Goal: Task Accomplishment & Management: Complete application form

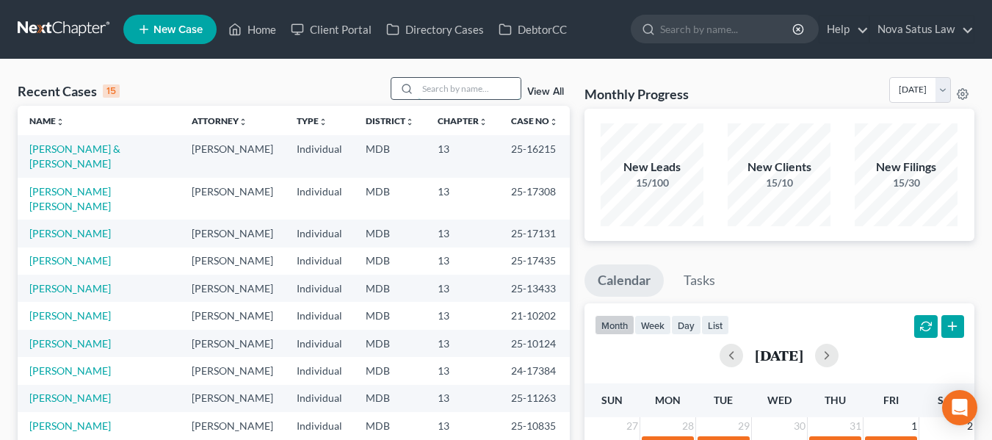
click at [444, 79] on input "search" at bounding box center [469, 88] width 103 height 21
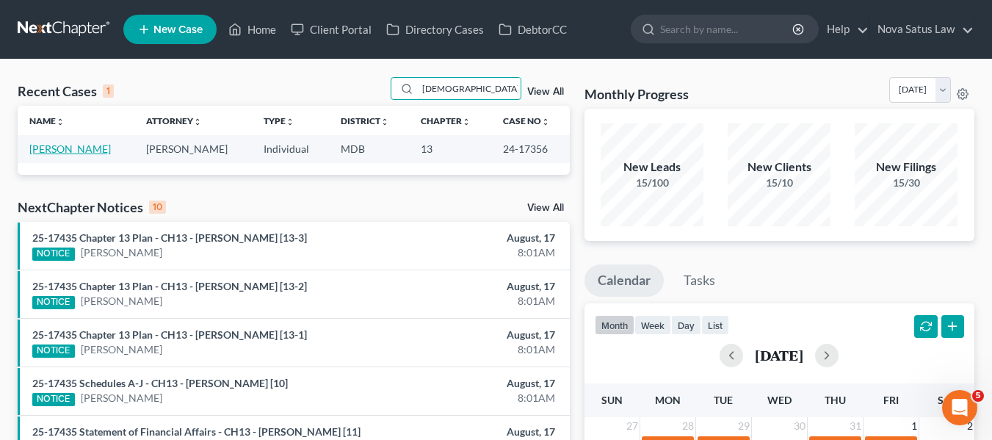
type input "[DEMOGRAPHIC_DATA]"
click at [52, 153] on link "[PERSON_NAME]" at bounding box center [70, 148] width 82 height 12
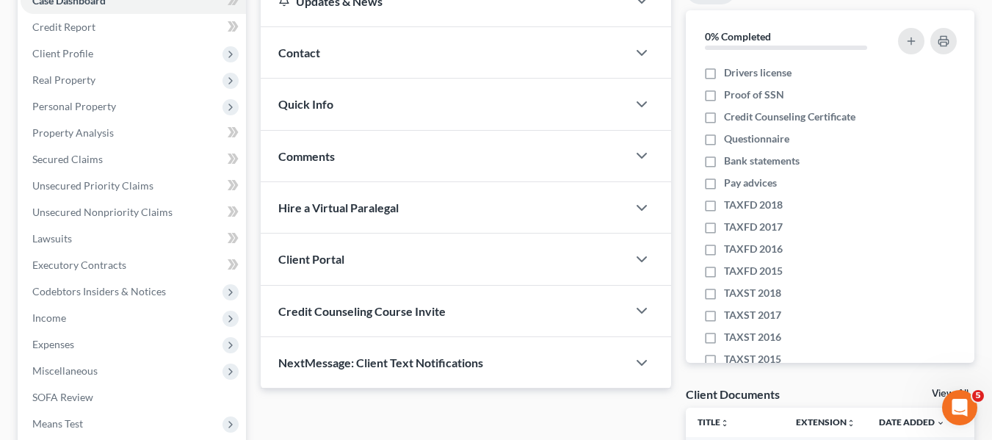
scroll to position [166, 0]
click at [51, 320] on span "Income" at bounding box center [49, 317] width 34 height 12
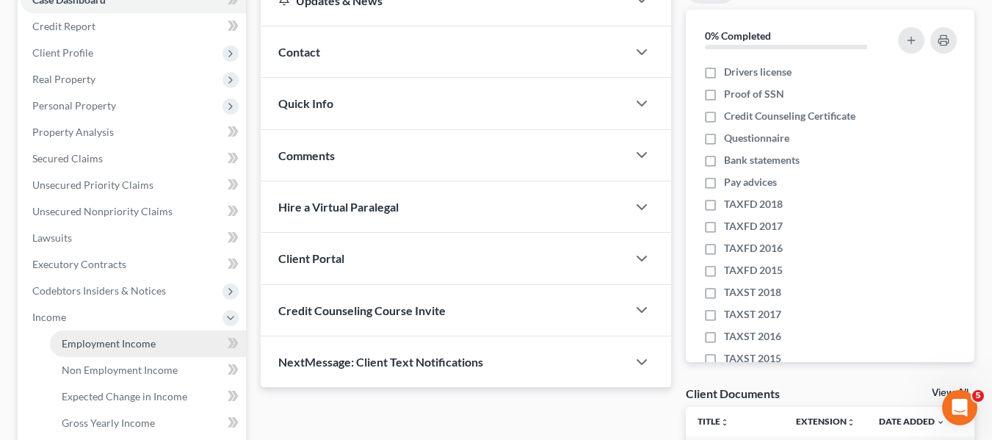
click at [90, 339] on span "Employment Income" at bounding box center [109, 343] width 94 height 12
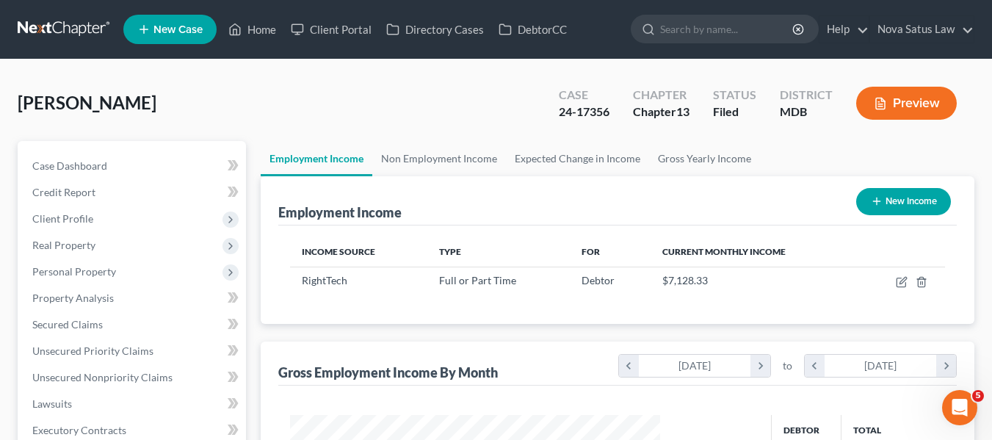
scroll to position [264, 400]
click at [260, 27] on link "Home" at bounding box center [252, 29] width 62 height 26
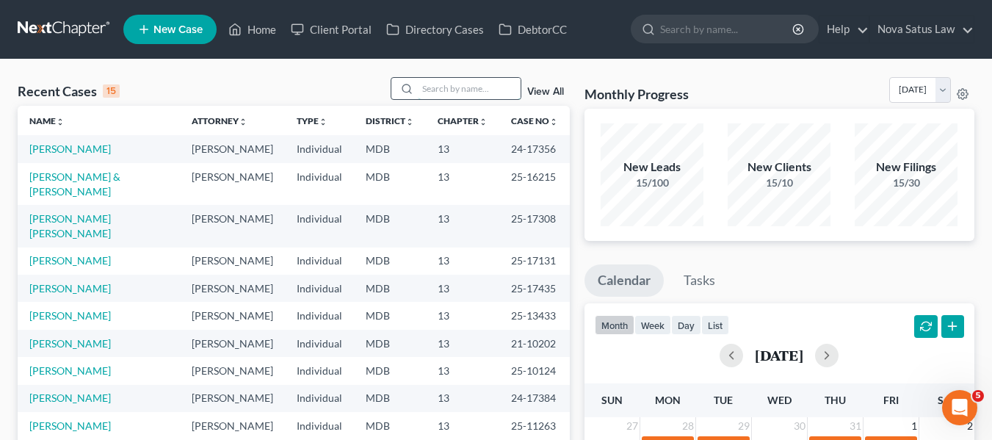
click at [432, 87] on input "search" at bounding box center [469, 88] width 103 height 21
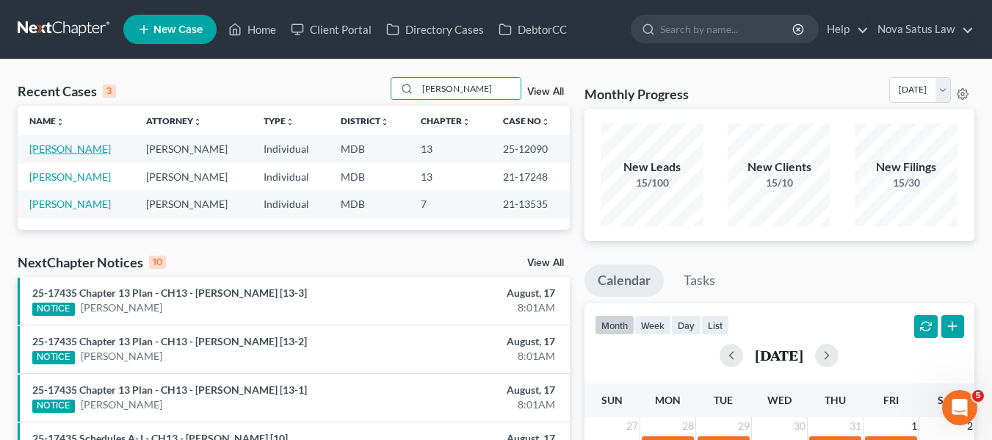
type input "[PERSON_NAME]"
click at [65, 151] on link "[PERSON_NAME]" at bounding box center [70, 148] width 82 height 12
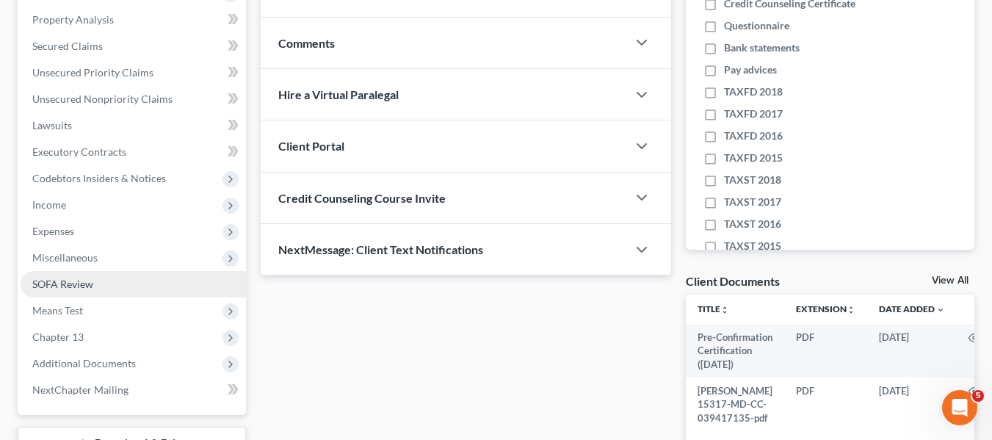
scroll to position [279, 0]
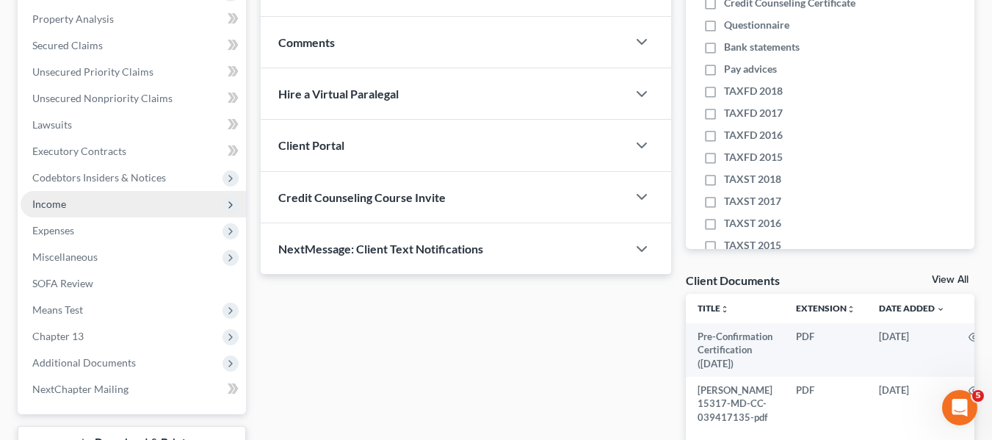
click at [65, 207] on span "Income" at bounding box center [49, 204] width 34 height 12
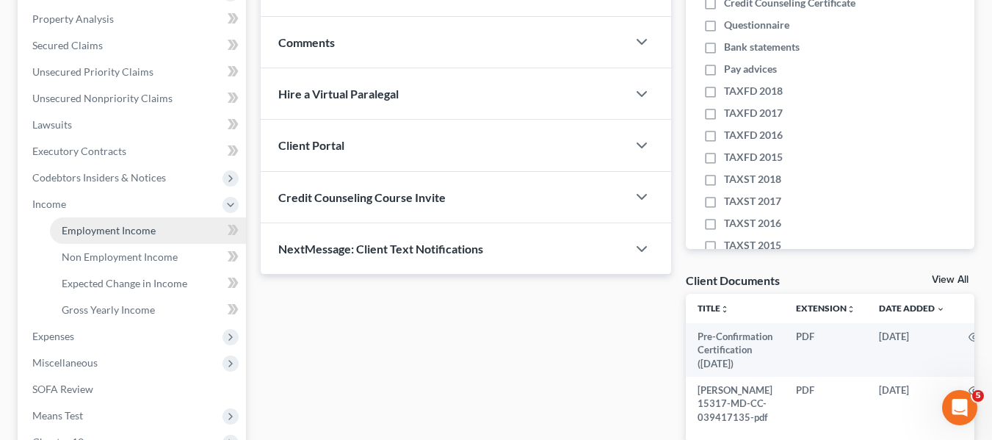
click at [77, 226] on span "Employment Income" at bounding box center [109, 230] width 94 height 12
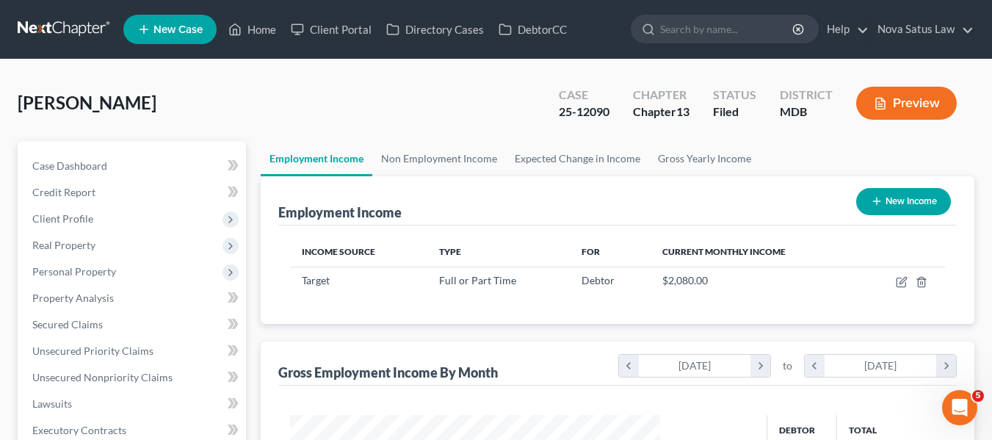
scroll to position [264, 400]
click at [268, 25] on link "Home" at bounding box center [252, 29] width 62 height 26
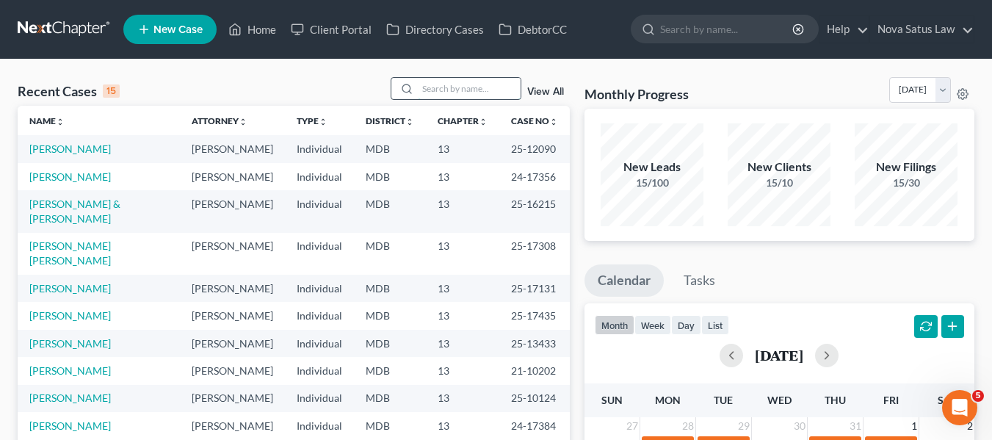
click at [430, 89] on input "search" at bounding box center [469, 88] width 103 height 21
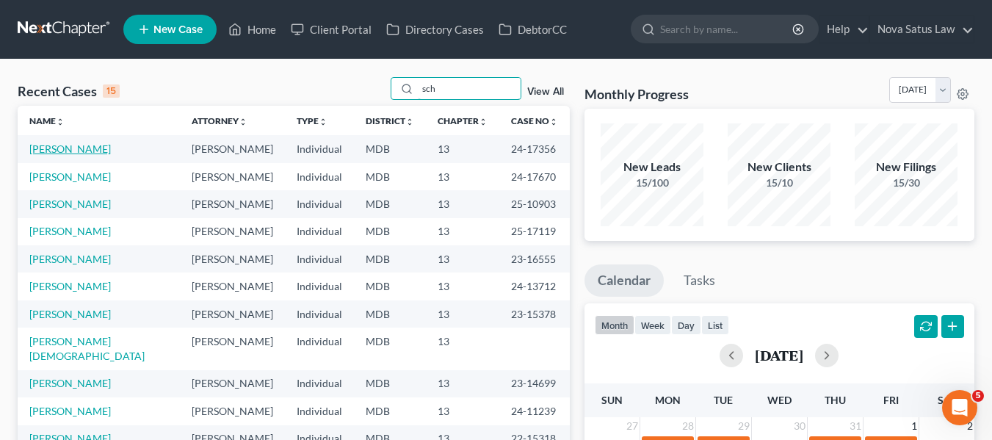
type input "sch"
click at [84, 153] on link "[PERSON_NAME]" at bounding box center [70, 148] width 82 height 12
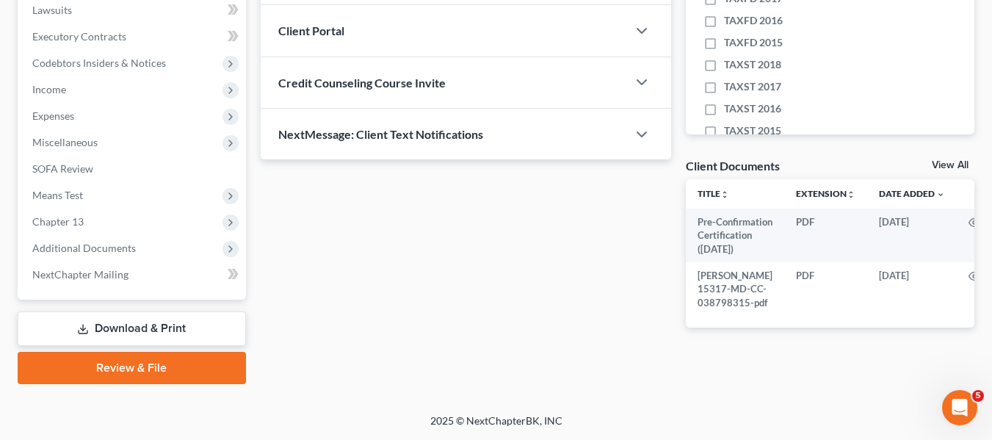
scroll to position [415, 0]
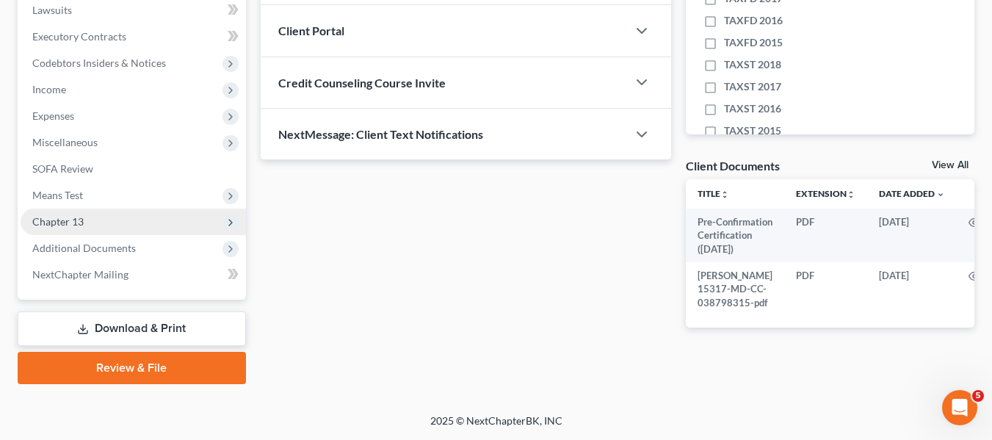
click at [59, 215] on span "Chapter 13" at bounding box center [57, 221] width 51 height 12
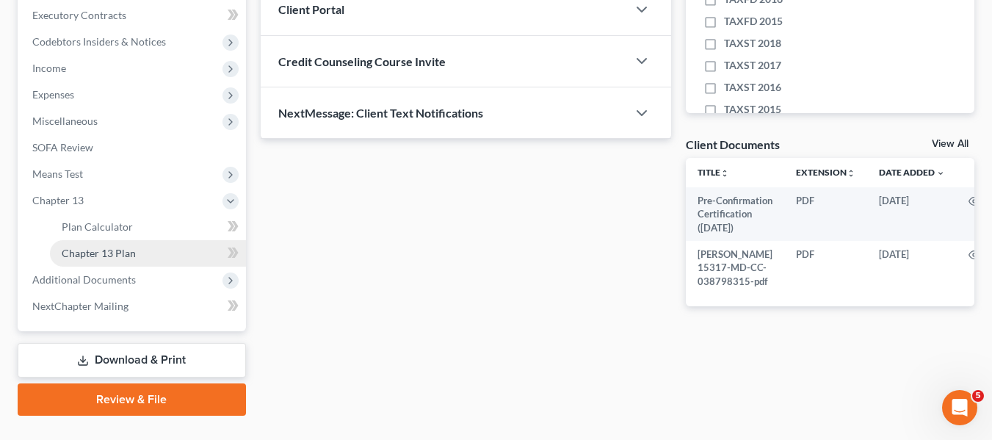
click at [90, 256] on span "Chapter 13 Plan" at bounding box center [99, 253] width 74 height 12
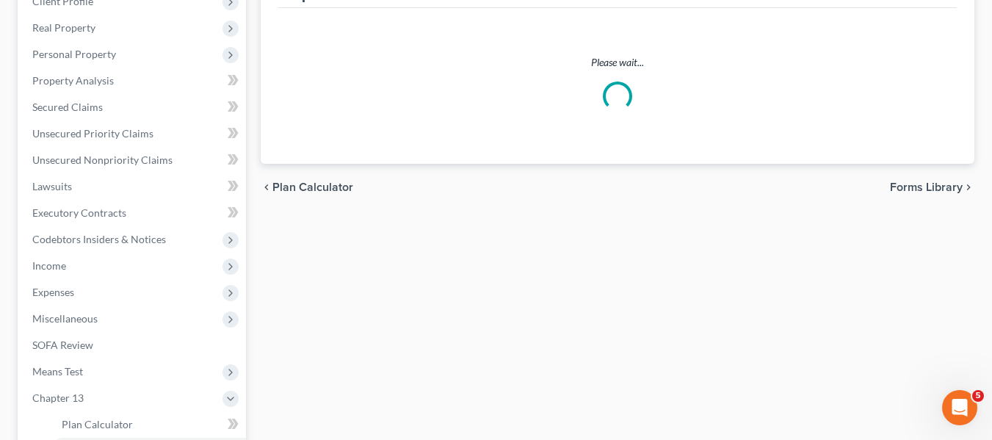
scroll to position [218, 0]
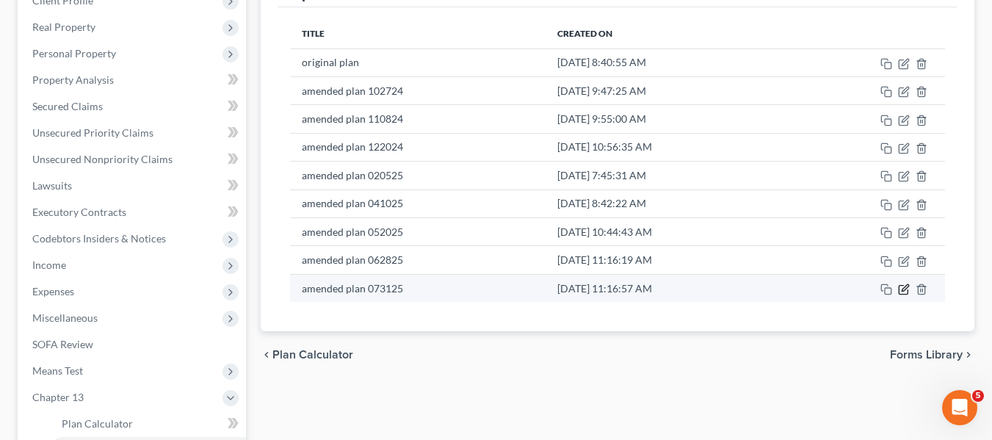
click at [907, 286] on icon "button" at bounding box center [904, 289] width 12 height 12
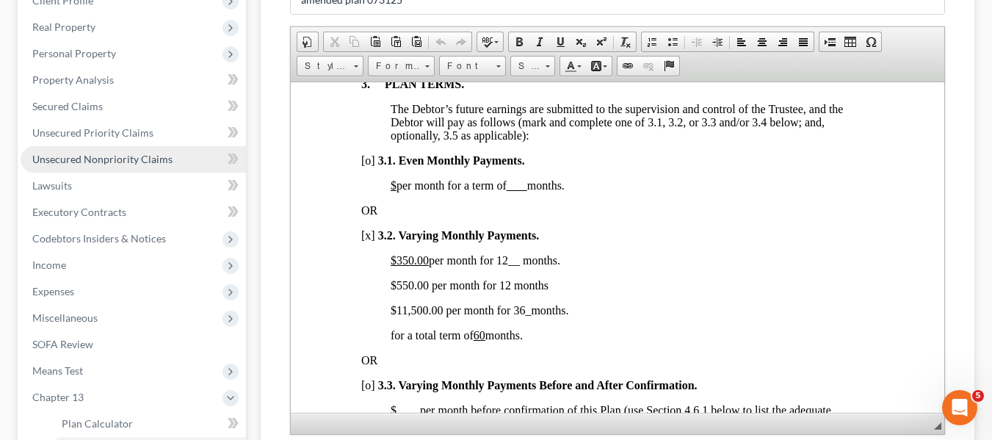
scroll to position [0, 0]
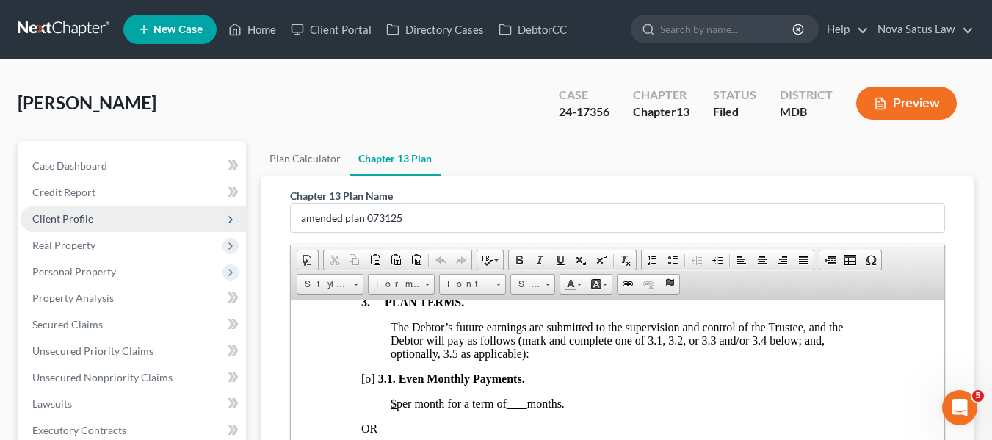
click at [123, 215] on span "Client Profile" at bounding box center [133, 219] width 225 height 26
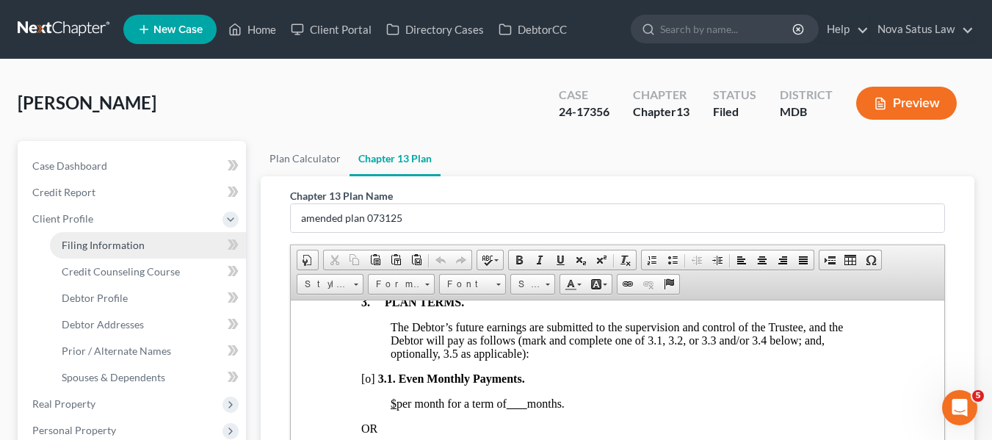
click at [132, 244] on span "Filing Information" at bounding box center [103, 245] width 83 height 12
select select "1"
select select "0"
select select "3"
select select "38"
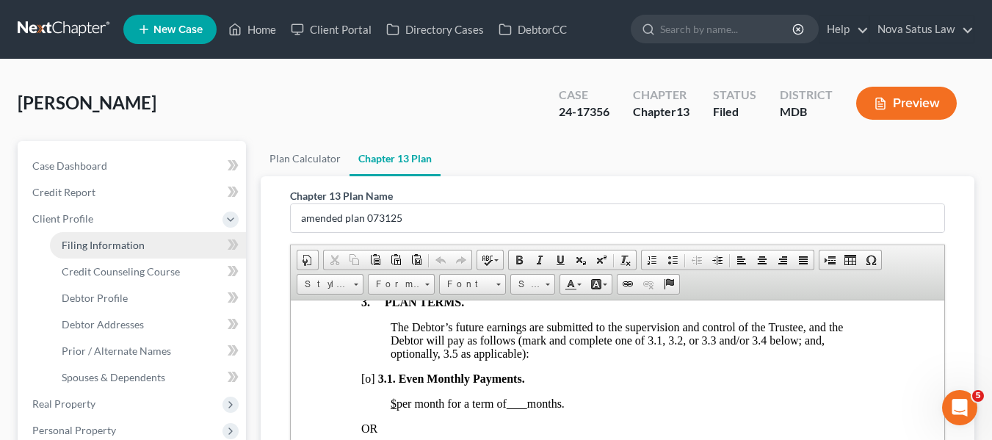
select select "0"
select select "21"
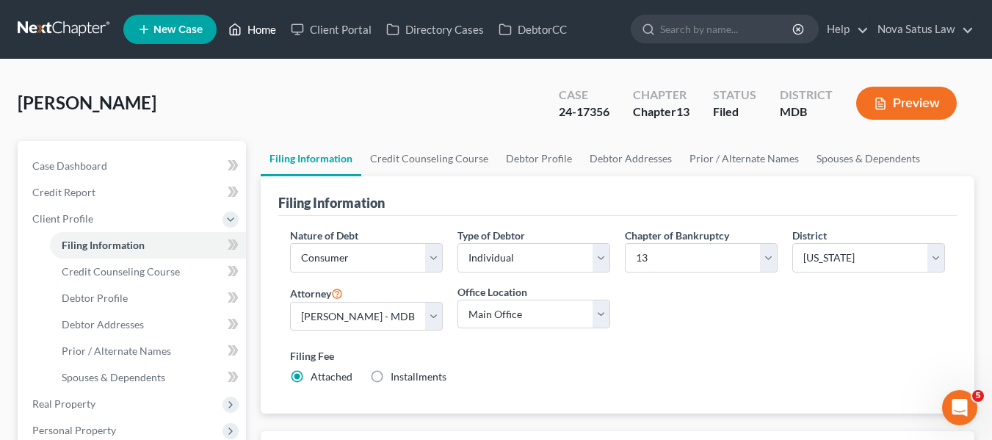
click at [267, 29] on link "Home" at bounding box center [252, 29] width 62 height 26
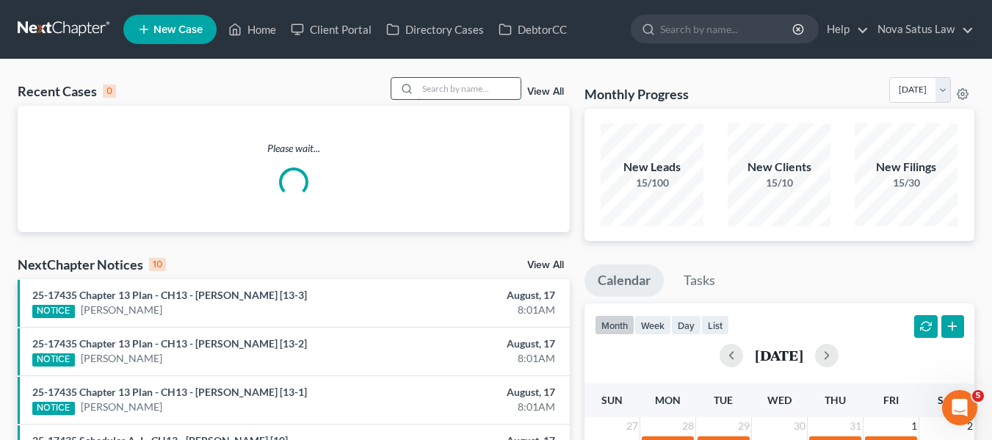
click at [455, 90] on input "search" at bounding box center [469, 88] width 103 height 21
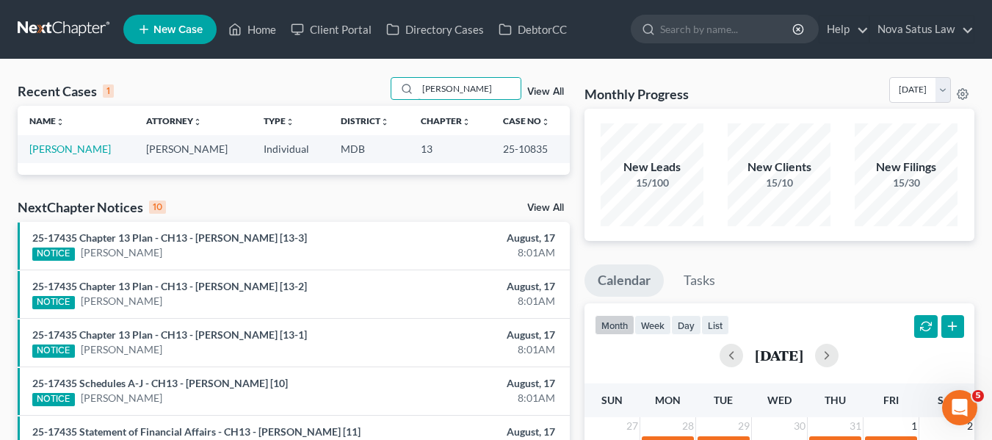
type input "[PERSON_NAME]"
click at [57, 141] on td "[PERSON_NAME]" at bounding box center [76, 148] width 117 height 27
click at [59, 148] on link "[PERSON_NAME]" at bounding box center [70, 148] width 82 height 12
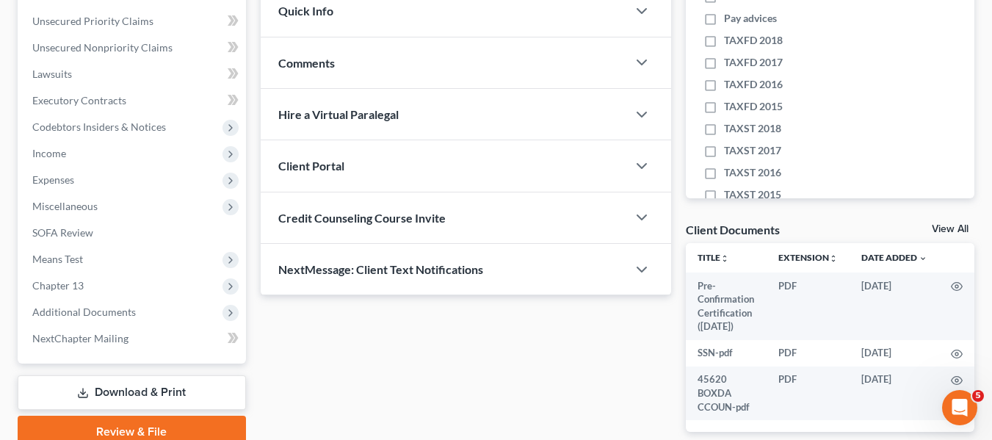
scroll to position [330, 0]
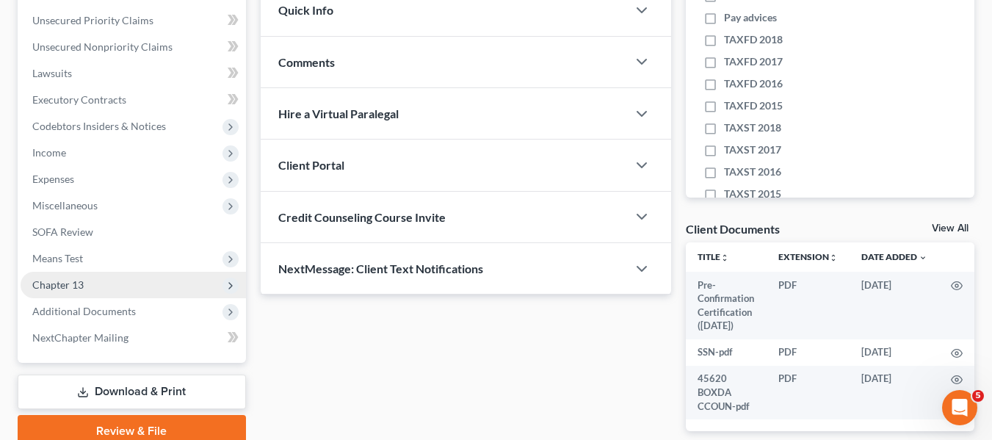
click at [76, 282] on span "Chapter 13" at bounding box center [57, 284] width 51 height 12
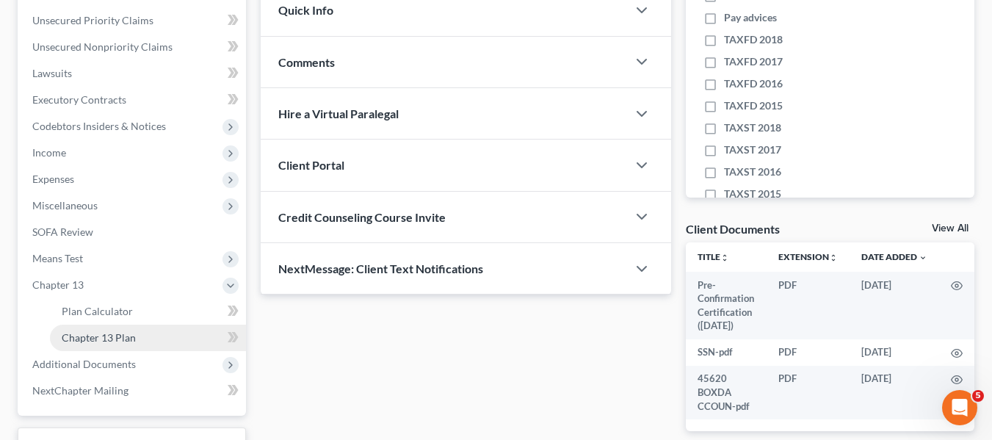
click at [98, 329] on link "Chapter 13 Plan" at bounding box center [148, 338] width 196 height 26
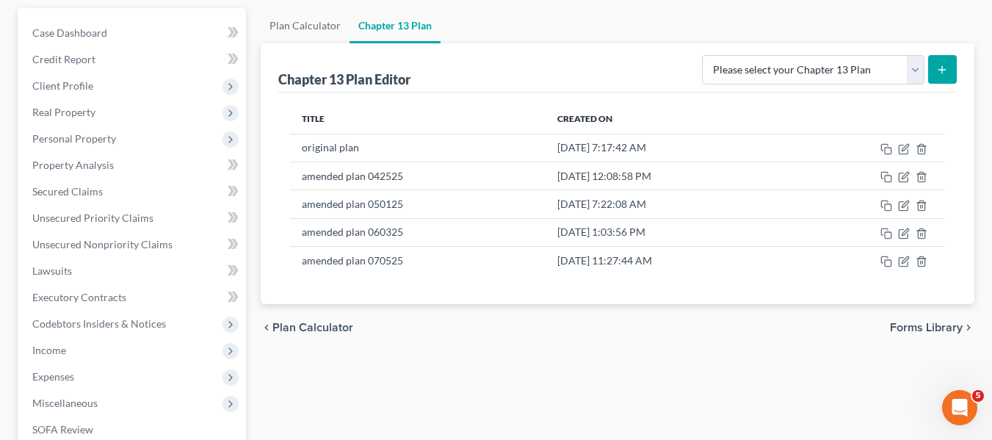
scroll to position [135, 0]
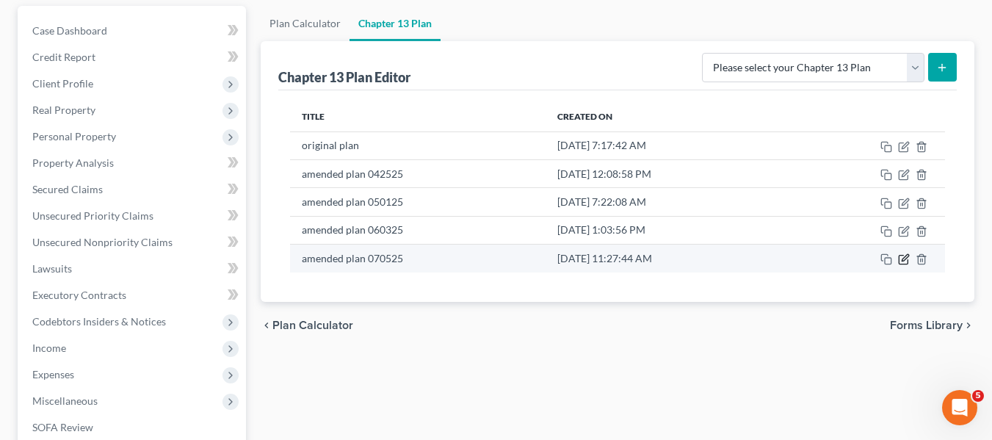
click at [906, 258] on icon "button" at bounding box center [904, 259] width 12 height 12
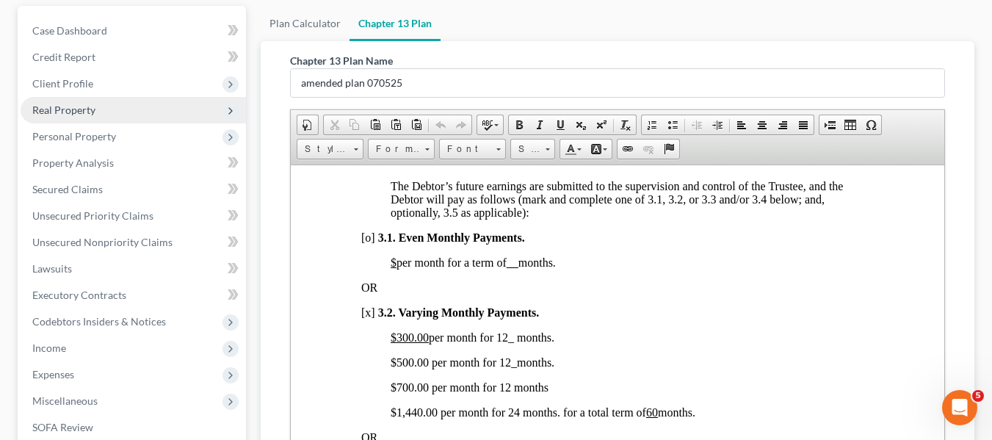
scroll to position [0, 0]
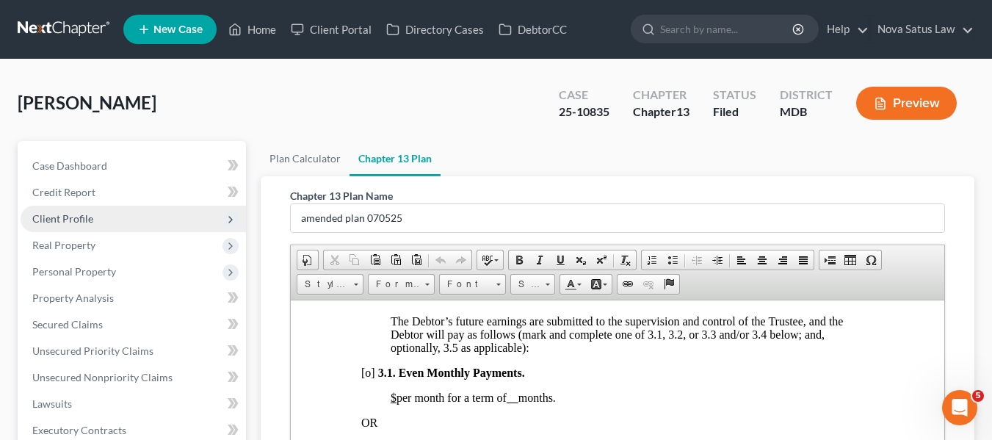
click at [112, 210] on span "Client Profile" at bounding box center [133, 219] width 225 height 26
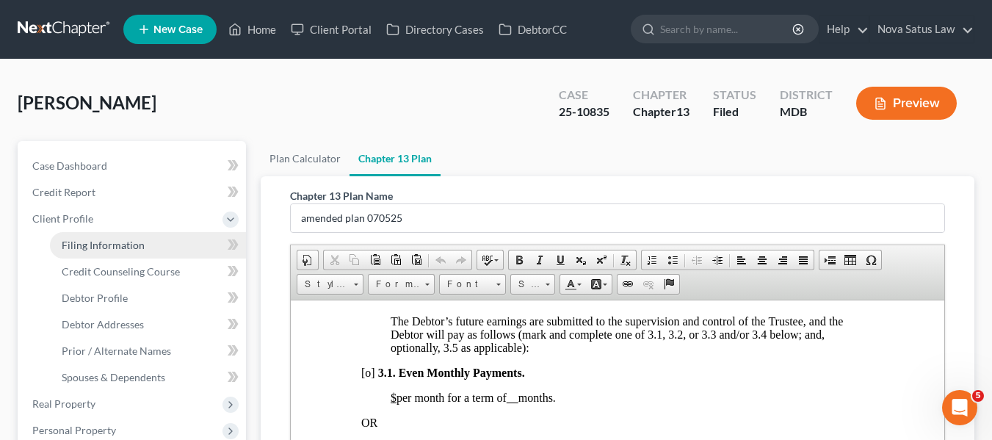
click at [117, 242] on span "Filing Information" at bounding box center [103, 245] width 83 height 12
select select "1"
select select "0"
select select "3"
select select "38"
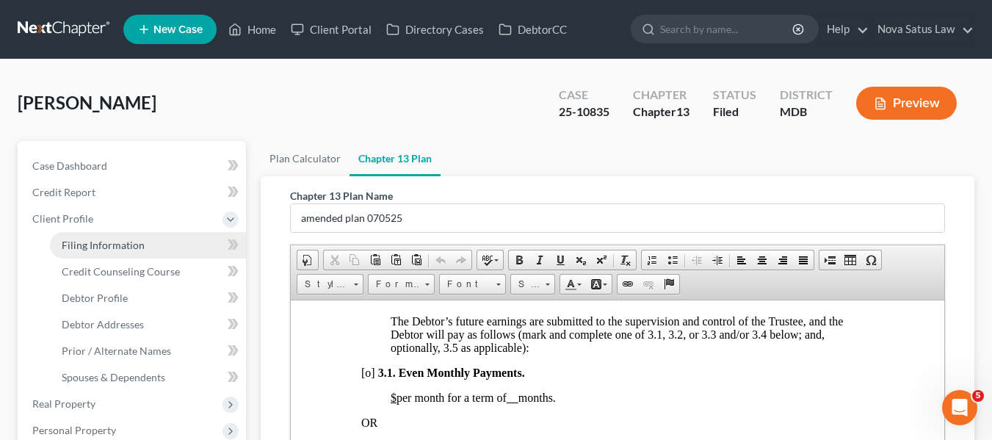
select select "0"
select select "21"
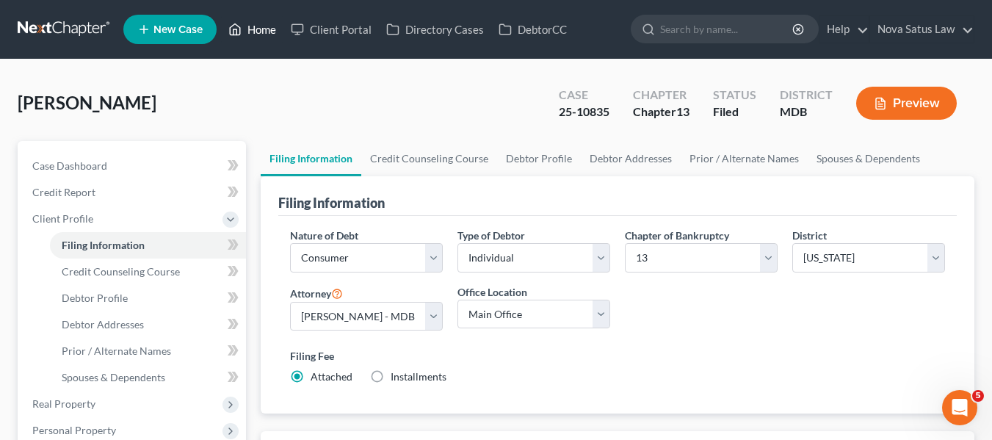
click at [264, 27] on link "Home" at bounding box center [252, 29] width 62 height 26
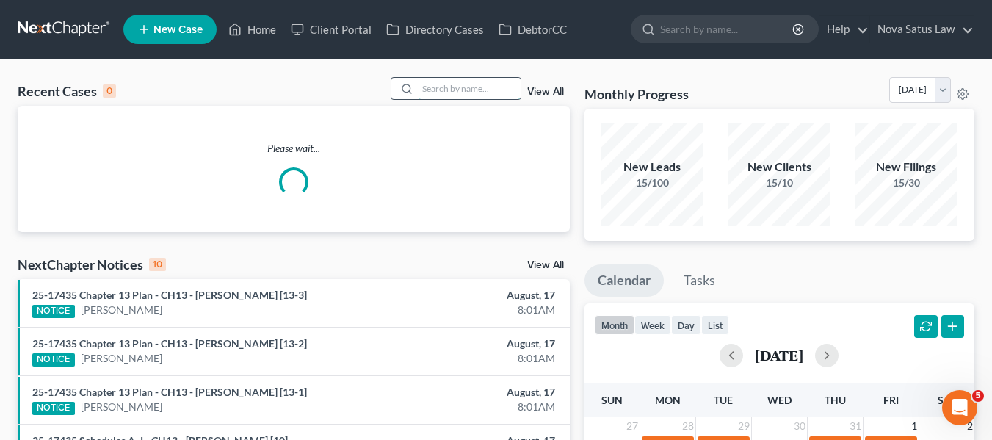
click at [440, 83] on input "search" at bounding box center [469, 88] width 103 height 21
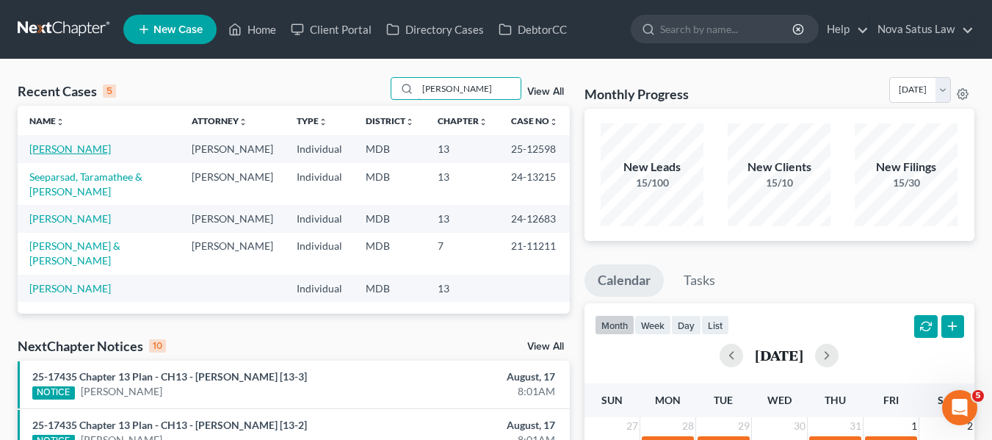
type input "[PERSON_NAME]"
click at [65, 150] on link "[PERSON_NAME]" at bounding box center [70, 148] width 82 height 12
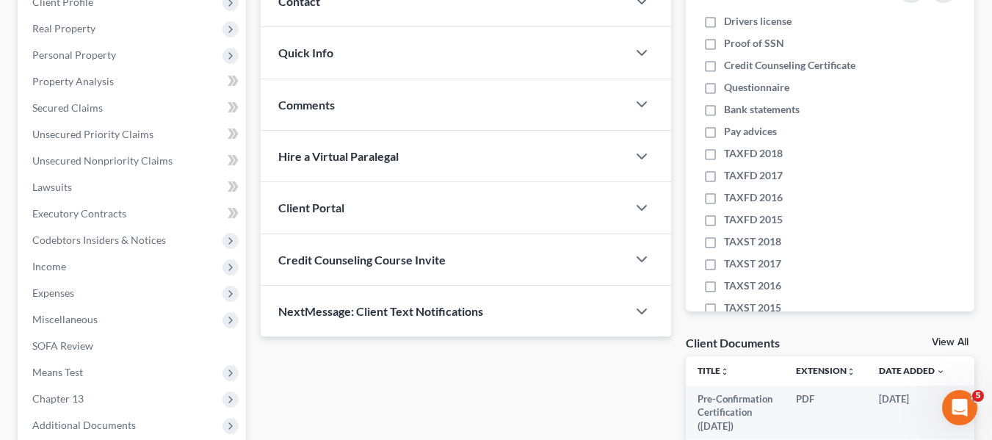
scroll to position [402, 0]
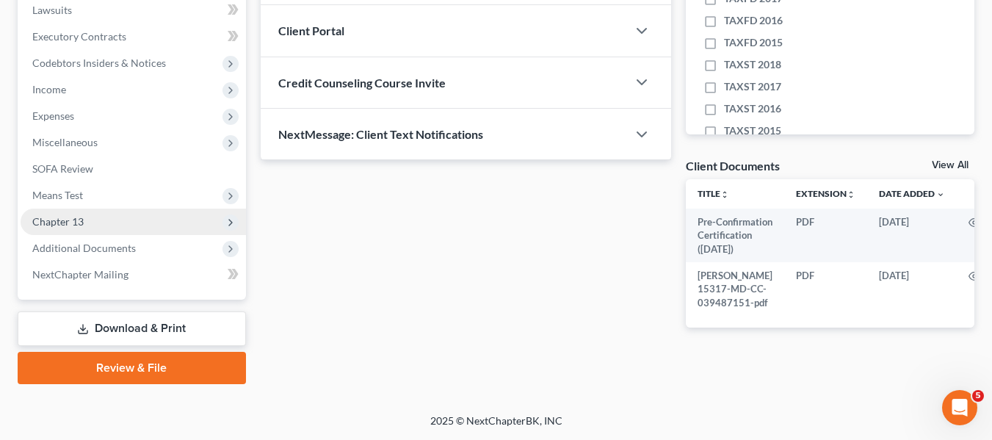
click at [70, 215] on span "Chapter 13" at bounding box center [57, 221] width 51 height 12
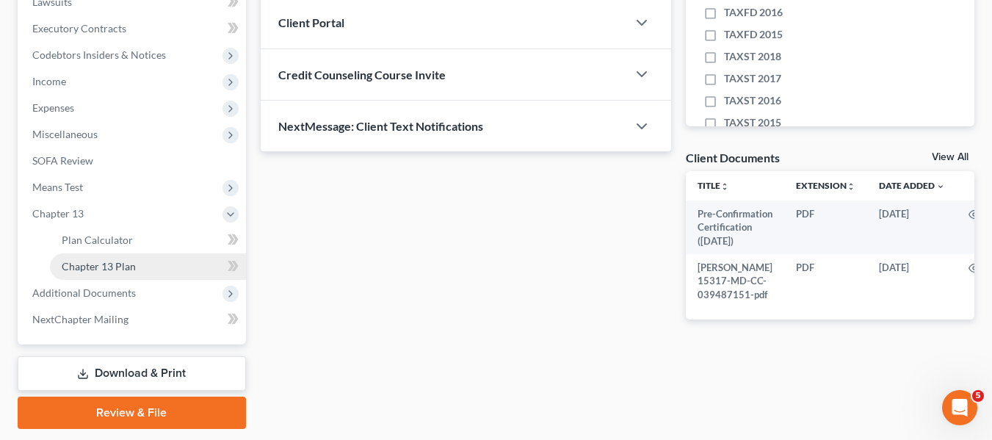
click at [101, 263] on span "Chapter 13 Plan" at bounding box center [99, 266] width 74 height 12
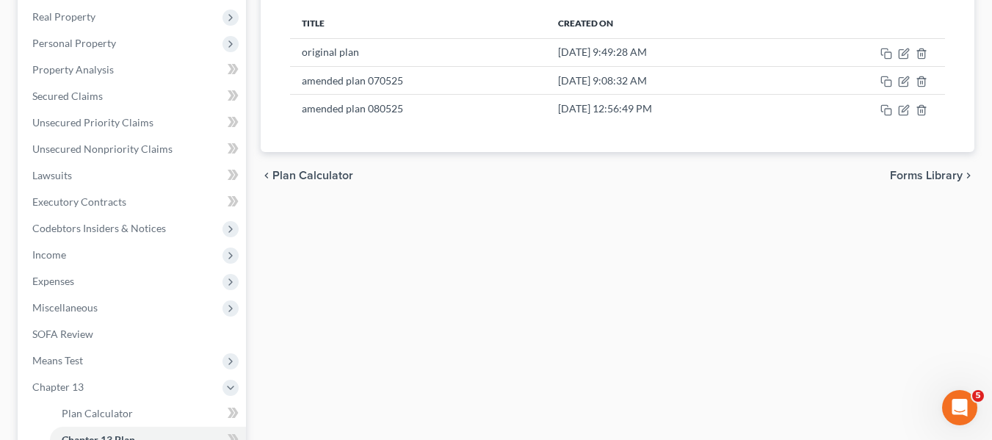
scroll to position [227, 0]
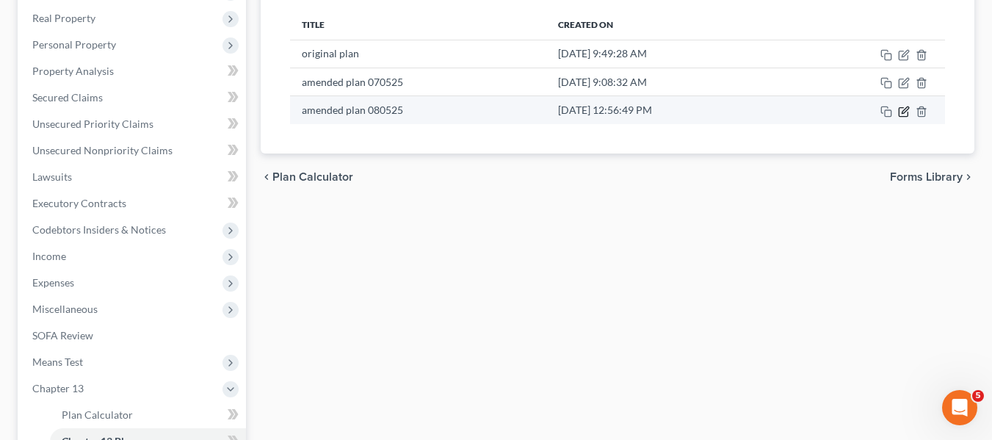
click at [907, 109] on icon "button" at bounding box center [904, 112] width 12 height 12
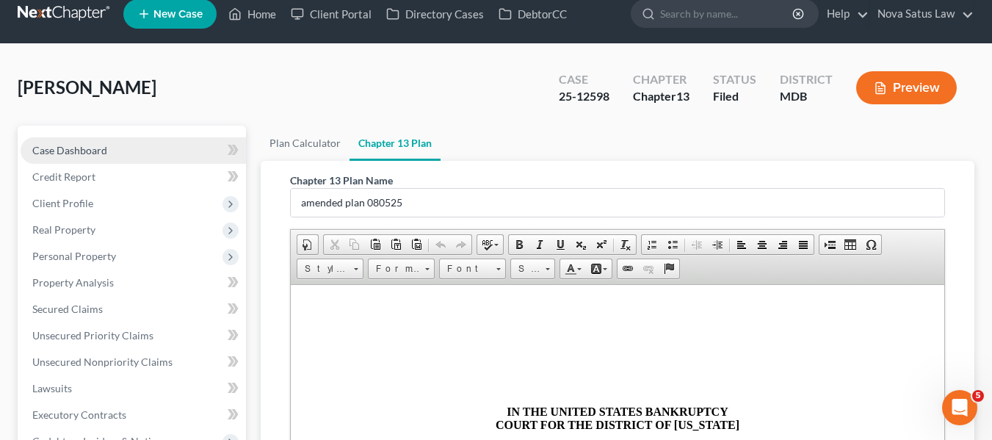
scroll to position [14, 0]
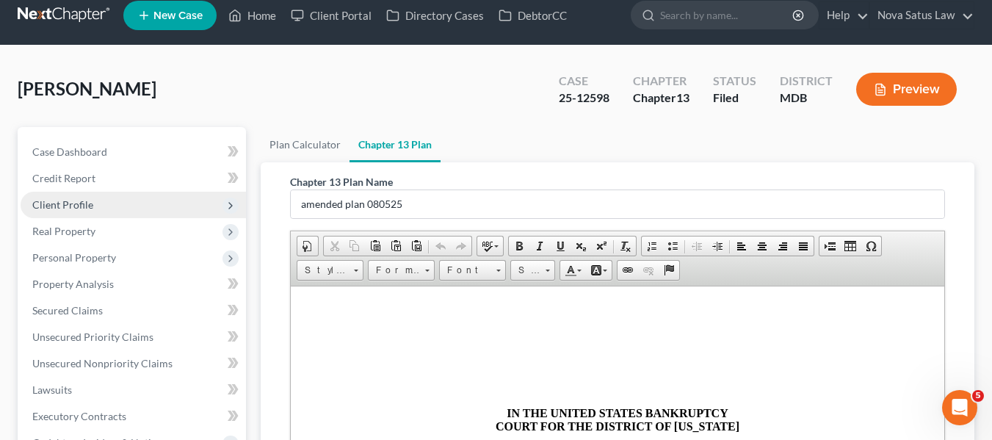
click at [84, 207] on span "Client Profile" at bounding box center [62, 204] width 61 height 12
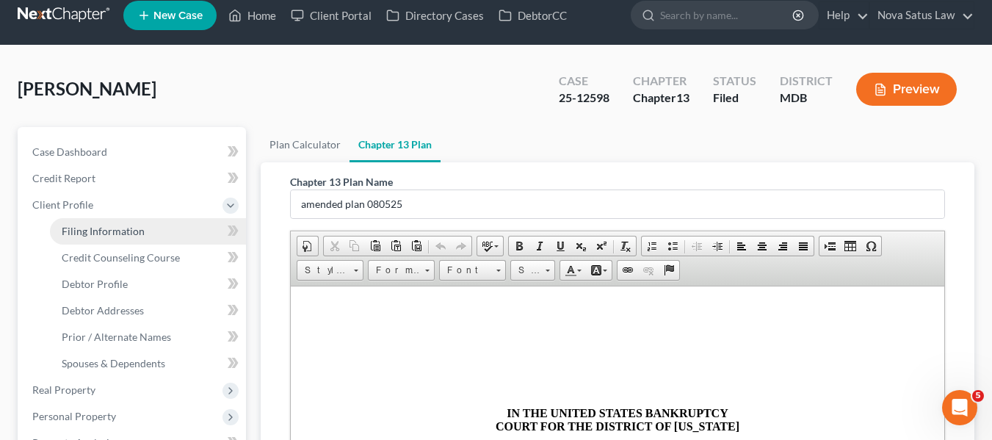
click at [95, 229] on span "Filing Information" at bounding box center [103, 231] width 83 height 12
select select "1"
select select "0"
select select "3"
select select "38"
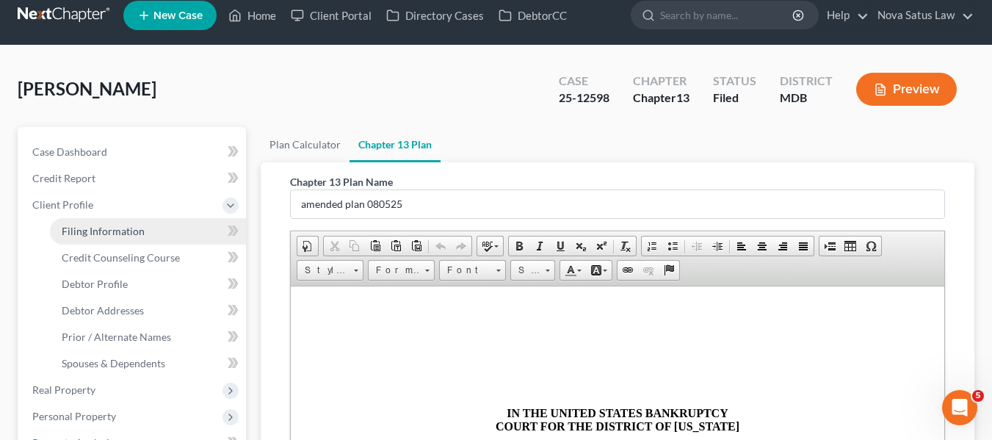
select select "0"
select select "21"
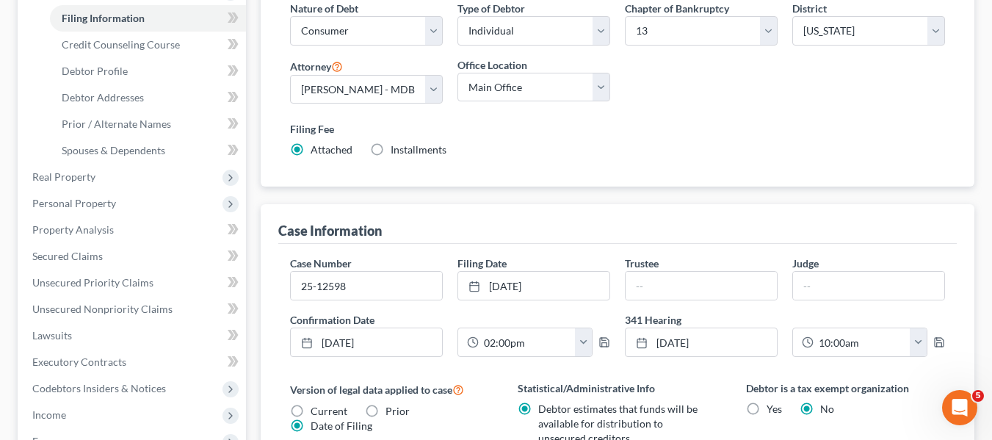
scroll to position [228, 0]
